Goal: Task Accomplishment & Management: Complete application form

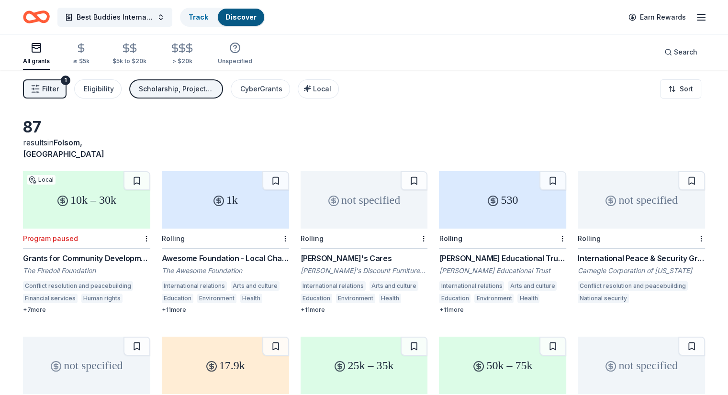
click at [39, 13] on icon "Home" at bounding box center [31, 17] width 15 height 10
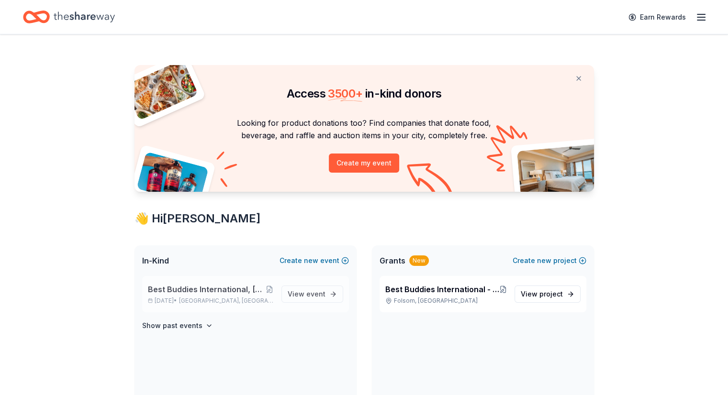
click at [218, 287] on span "Best Buddies International, [GEOGRAPHIC_DATA], Champion of the Year Gala" at bounding box center [207, 289] width 118 height 11
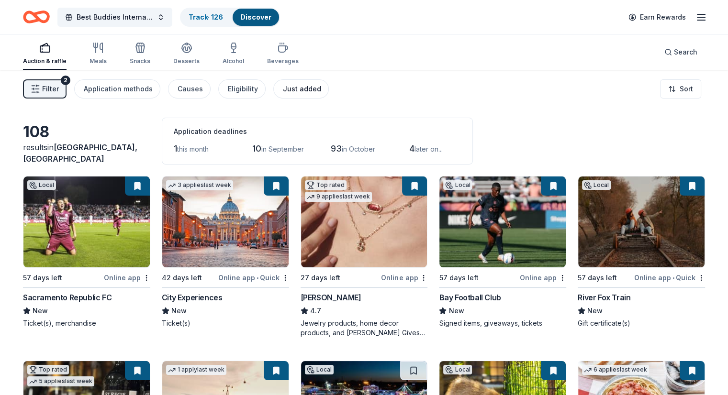
click at [300, 88] on div "Just added" at bounding box center [302, 88] width 38 height 11
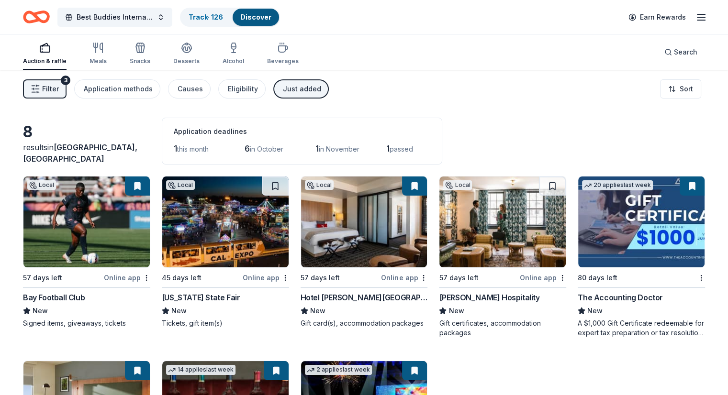
click at [494, 222] on img at bounding box center [502, 222] width 126 height 91
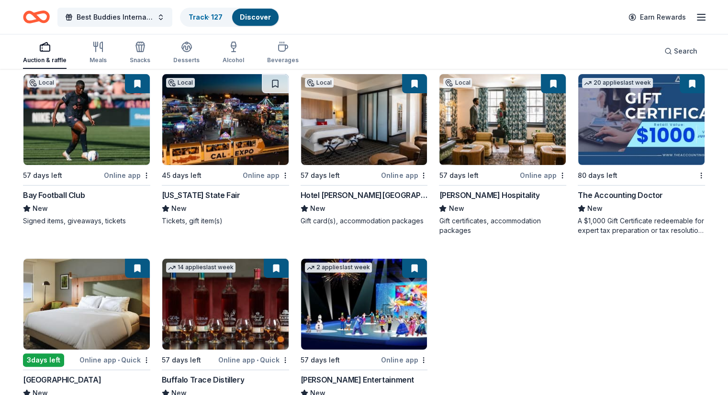
scroll to position [136, 0]
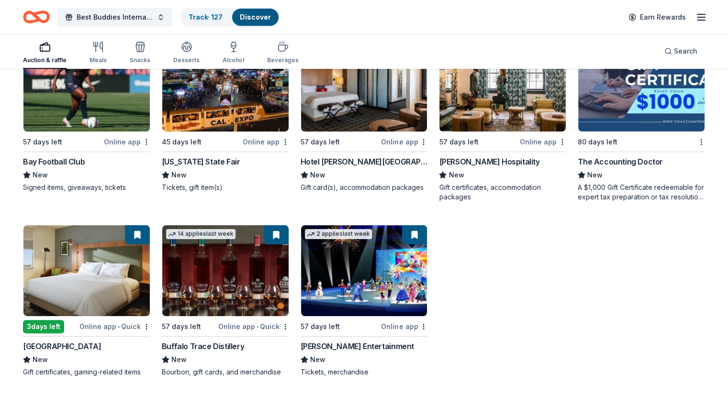
click at [213, 280] on img at bounding box center [225, 270] width 126 height 91
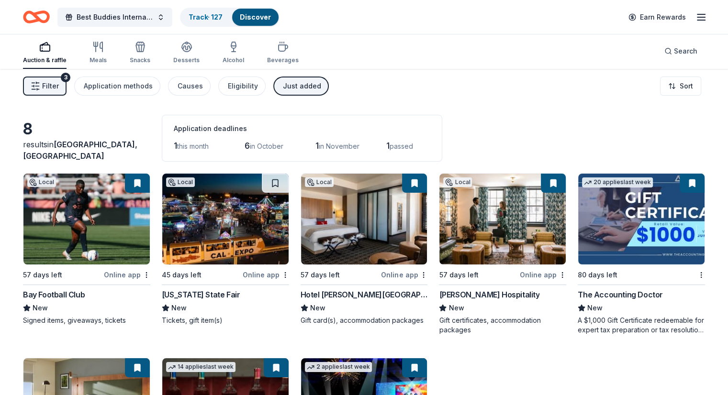
scroll to position [0, 0]
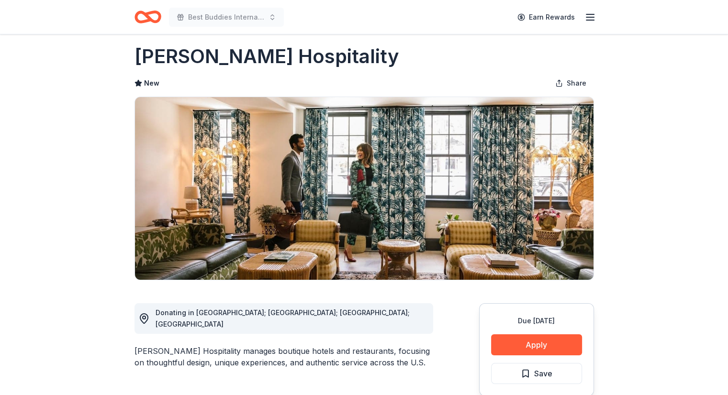
scroll to position [9, 0]
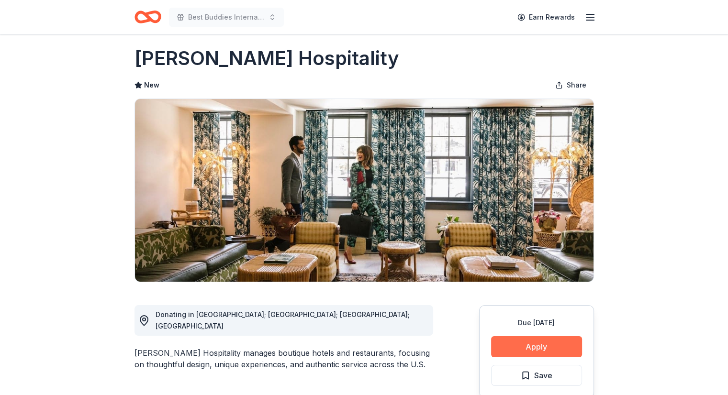
click at [531, 339] on button "Apply" at bounding box center [536, 346] width 91 height 21
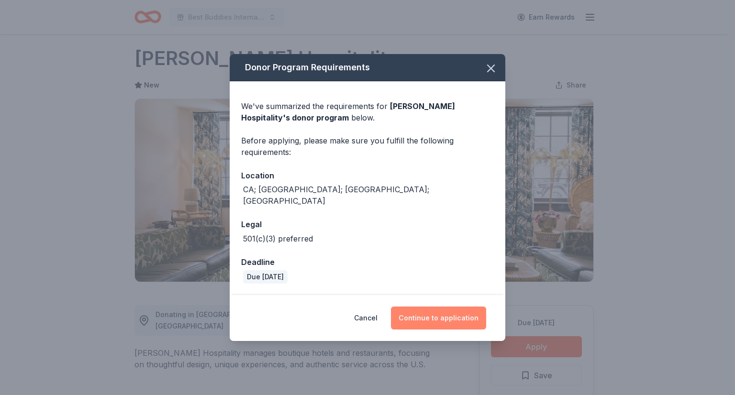
click at [422, 317] on button "Continue to application" at bounding box center [438, 318] width 95 height 23
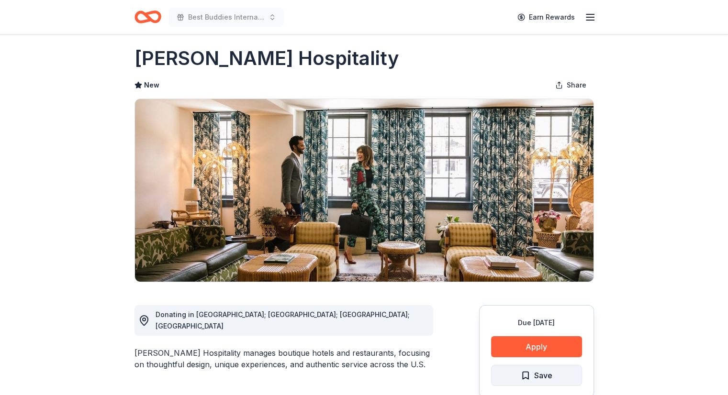
click at [538, 376] on span "Save" at bounding box center [543, 375] width 18 height 12
